Goal: Task Accomplishment & Management: Manage account settings

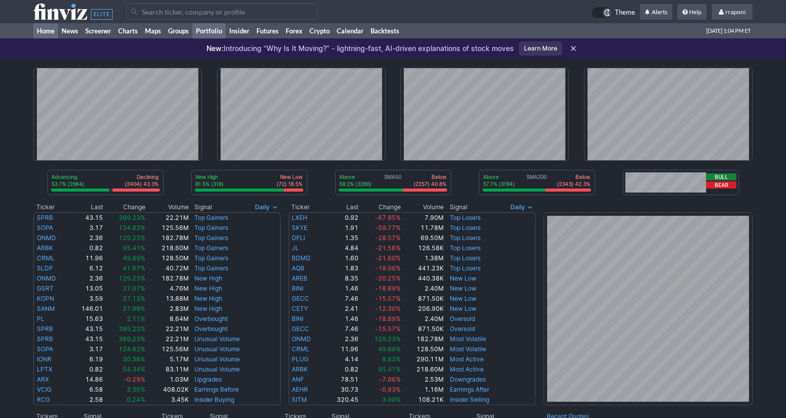
click at [222, 33] on link "Portfolio" at bounding box center [208, 30] width 33 height 15
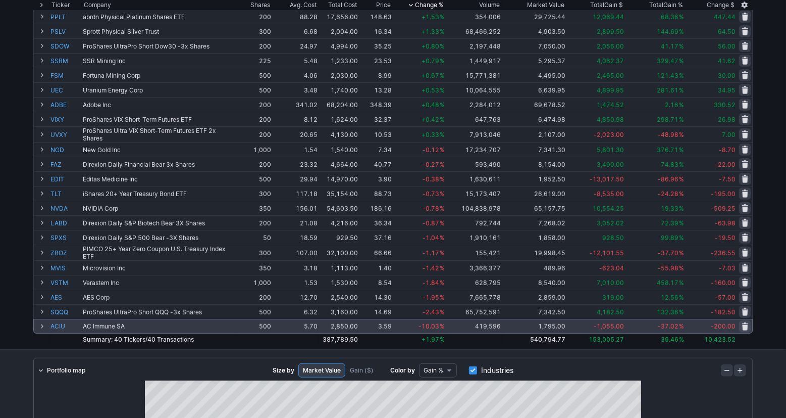
scroll to position [374, 0]
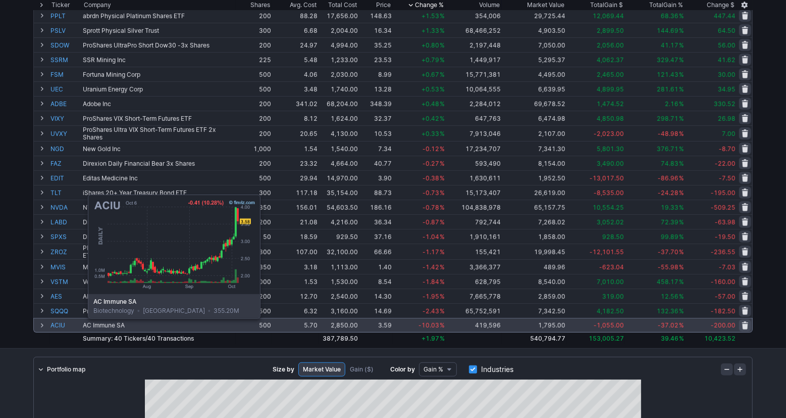
click at [63, 326] on link "ACIU" at bounding box center [66, 325] width 30 height 14
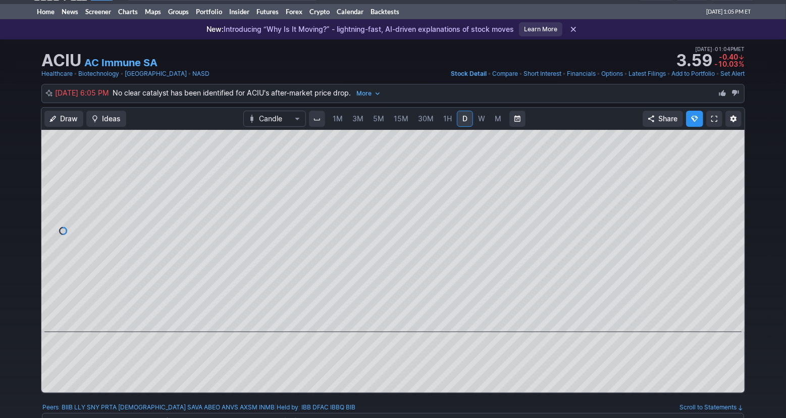
scroll to position [8, 0]
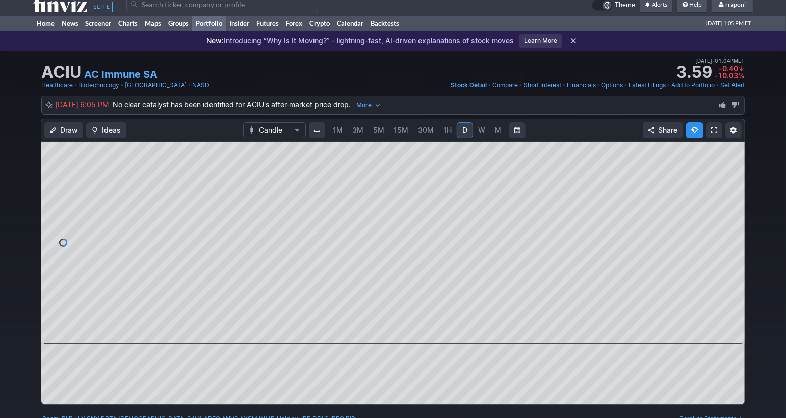
click at [211, 24] on link "Portfolio" at bounding box center [208, 23] width 33 height 15
